Goal: Entertainment & Leisure: Browse casually

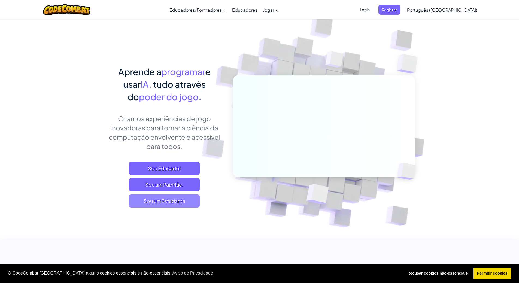
click at [180, 201] on span "Sou um Estudante" at bounding box center [164, 200] width 71 height 13
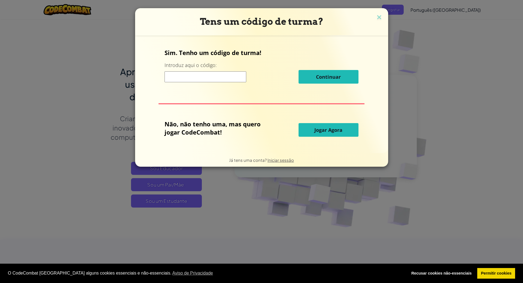
click at [332, 131] on span "Jogar Agora" at bounding box center [328, 130] width 28 height 7
click at [325, 130] on span "Jogar Agora" at bounding box center [328, 130] width 28 height 7
click at [327, 132] on span "Jogar Agora" at bounding box center [328, 130] width 28 height 7
click at [327, 130] on span "Jogar Agora" at bounding box center [328, 130] width 28 height 7
click at [328, 127] on span "Jogar Agora" at bounding box center [328, 130] width 28 height 7
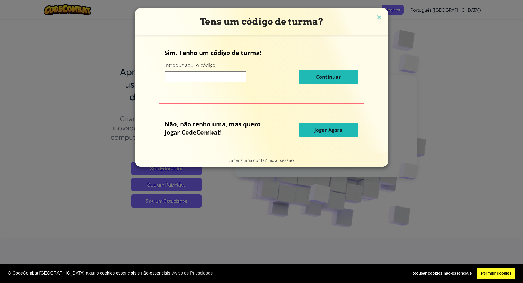
click at [484, 274] on link "Permitir cookies" at bounding box center [496, 273] width 38 height 11
click at [491, 269] on link "Permitir cookies" at bounding box center [496, 273] width 38 height 11
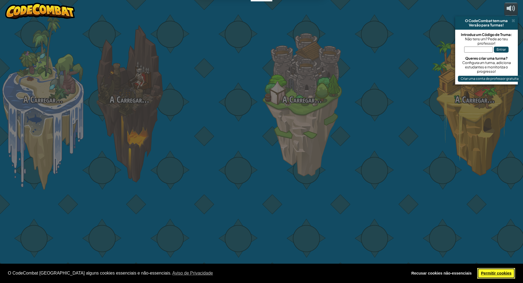
click at [503, 272] on link "Permitir cookies" at bounding box center [496, 273] width 38 height 11
select select "pt-PT"
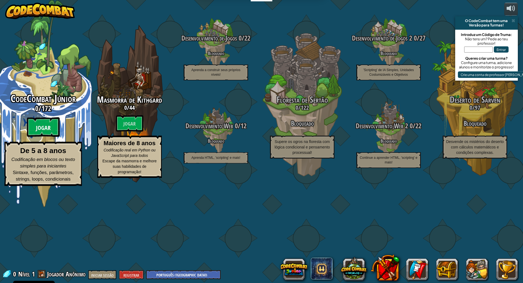
click at [51, 137] on btn "Jogar" at bounding box center [43, 127] width 33 height 20
select select "pt-PT"
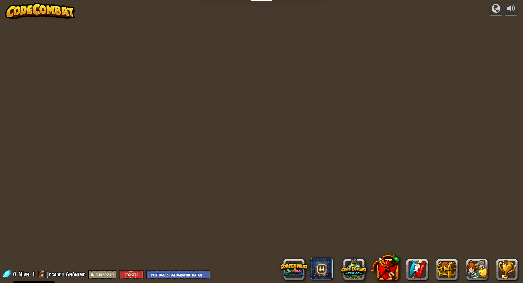
select select "pt-PT"
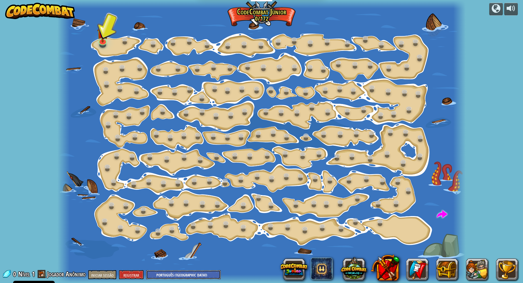
click at [172, 273] on select "Inglês ([GEOGRAPHIC_DATA]) Inglês ([GEOGRAPHIC_DATA]) 简体中文 繁體中文 russo espanhol …" at bounding box center [183, 274] width 74 height 9
click at [253, 274] on div at bounding box center [261, 141] width 408 height 283
click at [103, 39] on img at bounding box center [102, 28] width 11 height 25
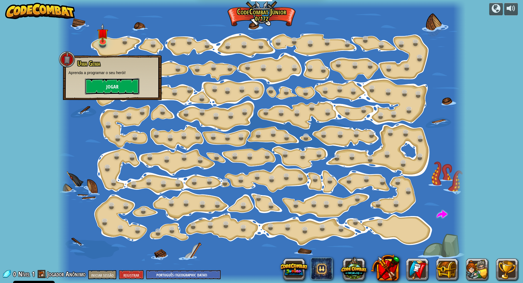
click at [107, 90] on font "Jogar" at bounding box center [112, 87] width 12 height 7
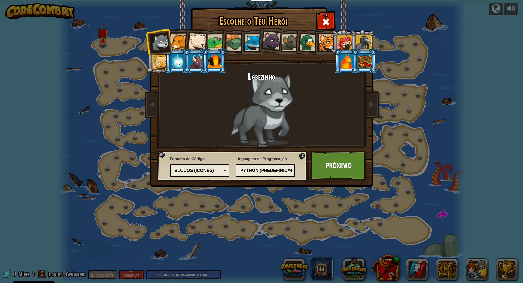
click at [285, 170] on font "Python (Predefinida)" at bounding box center [266, 170] width 52 height 5
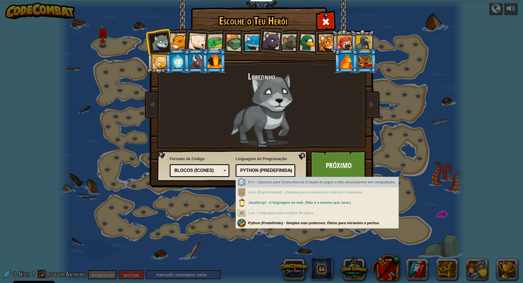
click at [280, 185] on div "C++ - (Apenas para Subscritores) Criação de jogos e alto desempenho em computaç…" at bounding box center [317, 182] width 161 height 11
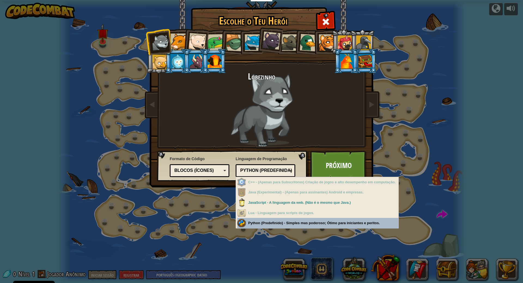
click at [215, 173] on div "Blocos (ícones)" at bounding box center [197, 170] width 47 height 6
